Goal: Task Accomplishment & Management: Use online tool/utility

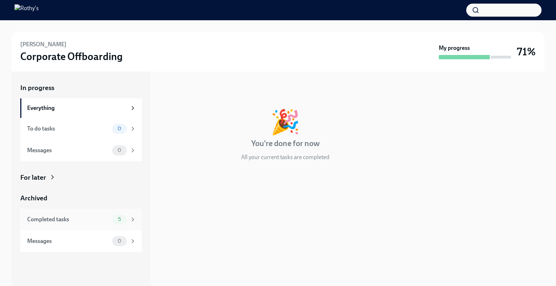
click at [90, 216] on div "Completed tasks" at bounding box center [68, 220] width 82 height 8
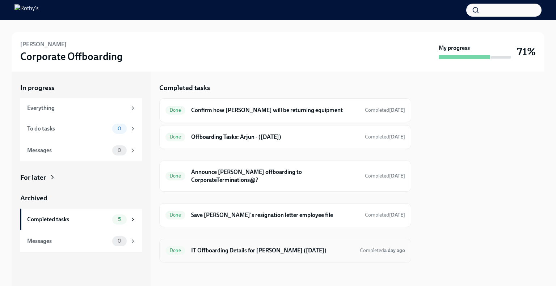
click at [307, 248] on h6 "IT Offboarding Details for [PERSON_NAME] ([DATE])" at bounding box center [272, 251] width 163 height 8
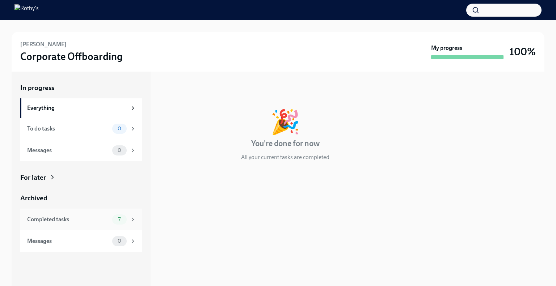
click at [93, 215] on div "Completed tasks 7" at bounding box center [81, 220] width 109 height 10
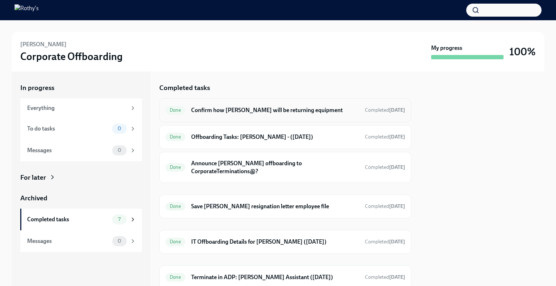
click at [301, 113] on h6 "Confirm how [PERSON_NAME] will be returning equipment" at bounding box center [275, 110] width 168 height 8
